Goal: Communication & Community: Answer question/provide support

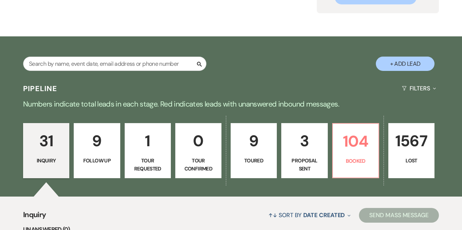
scroll to position [86, 0]
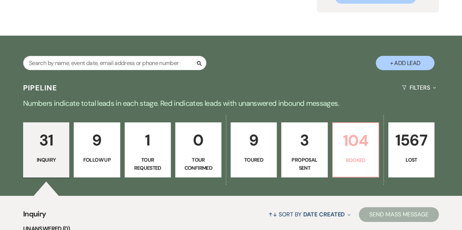
click at [359, 147] on p "104" at bounding box center [356, 140] width 37 height 25
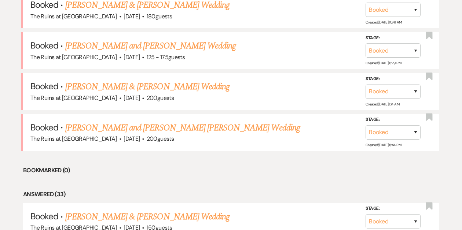
scroll to position [338, 0]
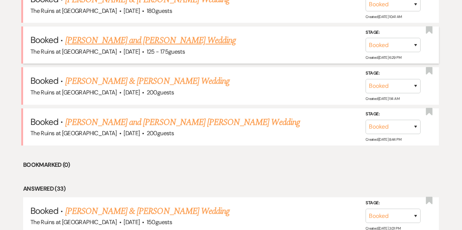
click at [110, 38] on link "[PERSON_NAME] and [PERSON_NAME] Wedding" at bounding box center [150, 40] width 171 height 13
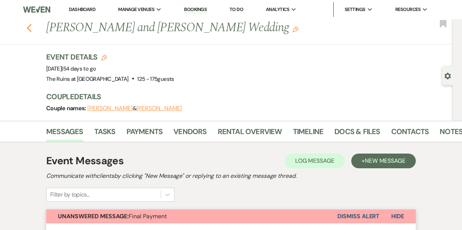
click at [29, 28] on icon "Previous" at bounding box center [29, 27] width 6 height 9
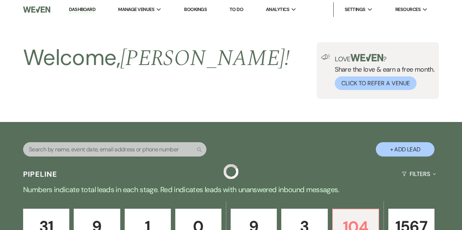
scroll to position [338, 0]
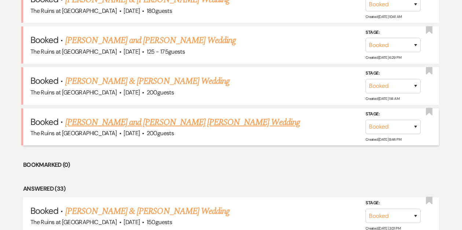
click at [115, 121] on link "[PERSON_NAME] and [PERSON_NAME] [PERSON_NAME] Wedding" at bounding box center [182, 122] width 235 height 13
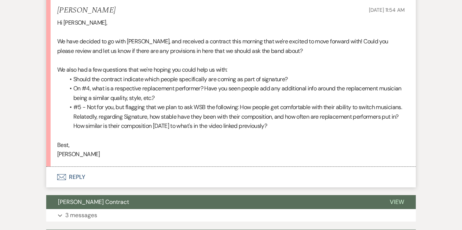
scroll to position [797, 0]
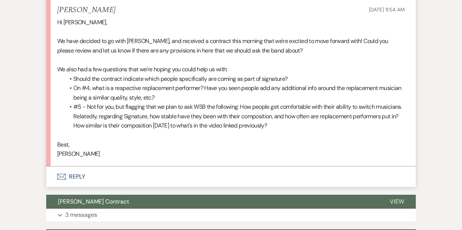
click at [71, 166] on button "Envelope Reply" at bounding box center [231, 176] width 370 height 21
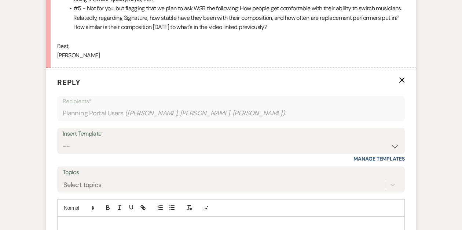
scroll to position [897, 0]
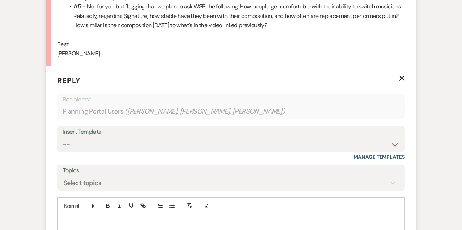
click at [73, 219] on p at bounding box center [231, 223] width 336 height 8
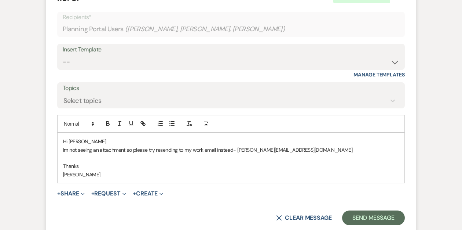
scroll to position [985, 0]
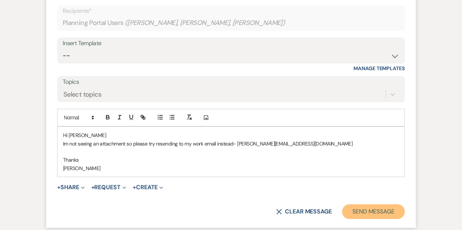
click at [353, 204] on button "Send Message" at bounding box center [373, 211] width 63 height 15
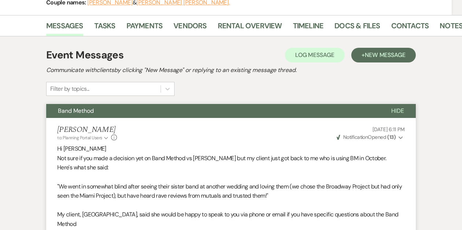
scroll to position [0, 0]
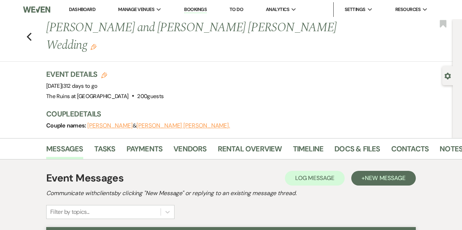
click at [26, 26] on div "Previous [PERSON_NAME] and [PERSON_NAME] [PERSON_NAME] Wedding Edit Bookmark" at bounding box center [224, 40] width 457 height 43
click at [31, 32] on icon "Previous" at bounding box center [29, 36] width 6 height 9
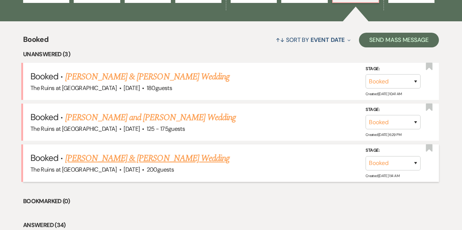
scroll to position [307, 0]
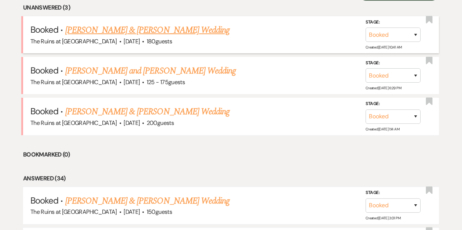
click at [97, 31] on link "[PERSON_NAME] & [PERSON_NAME] Wedding" at bounding box center [147, 29] width 164 height 13
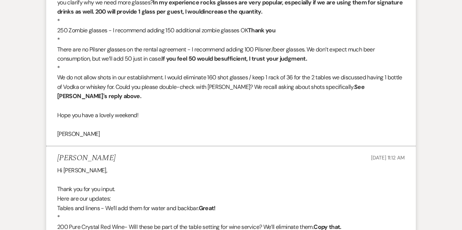
scroll to position [2443, 0]
